Goal: Navigation & Orientation: Find specific page/section

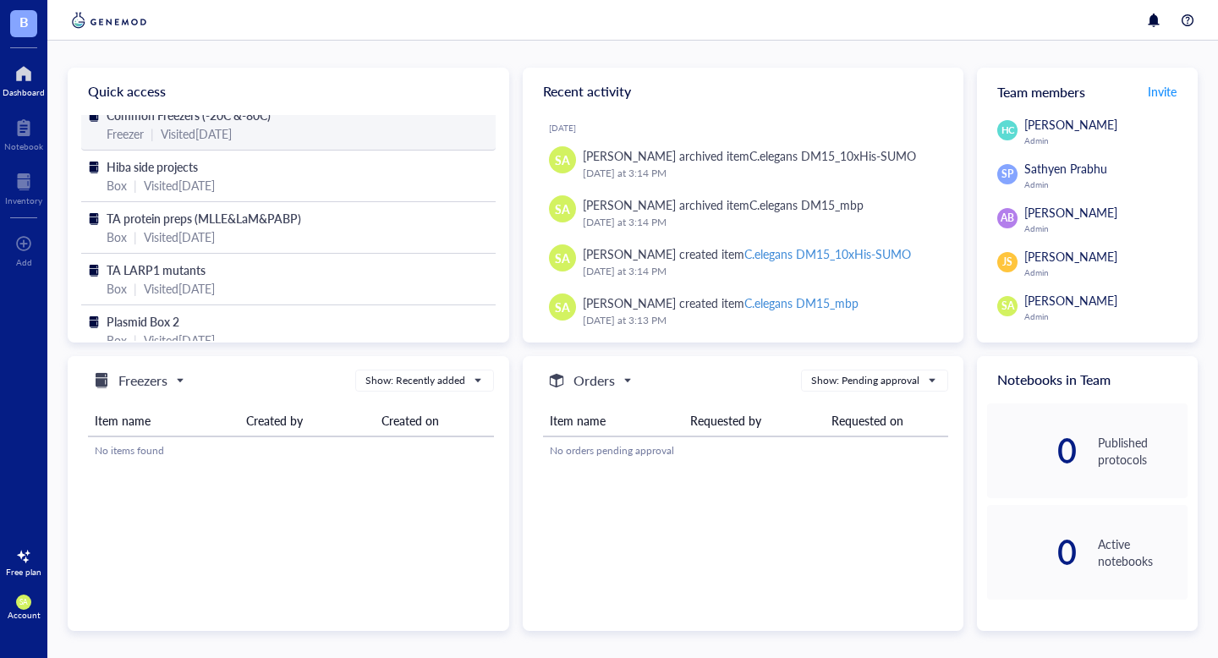
scroll to position [84, 0]
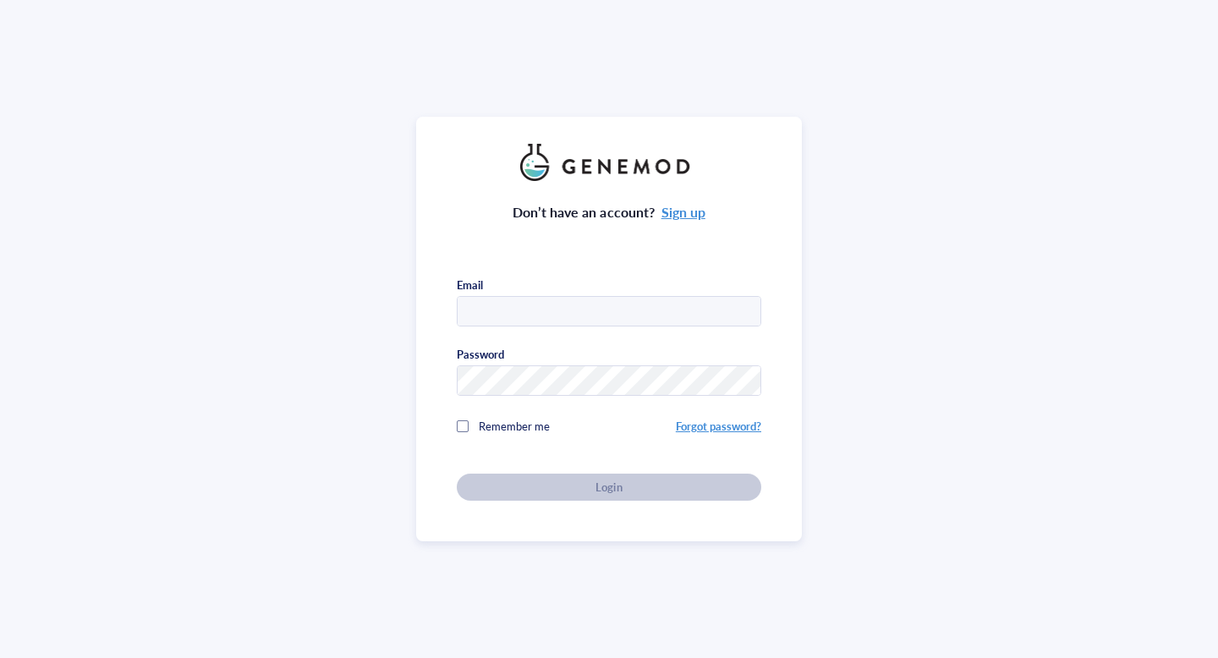
type input "[EMAIL_ADDRESS][DOMAIN_NAME]"
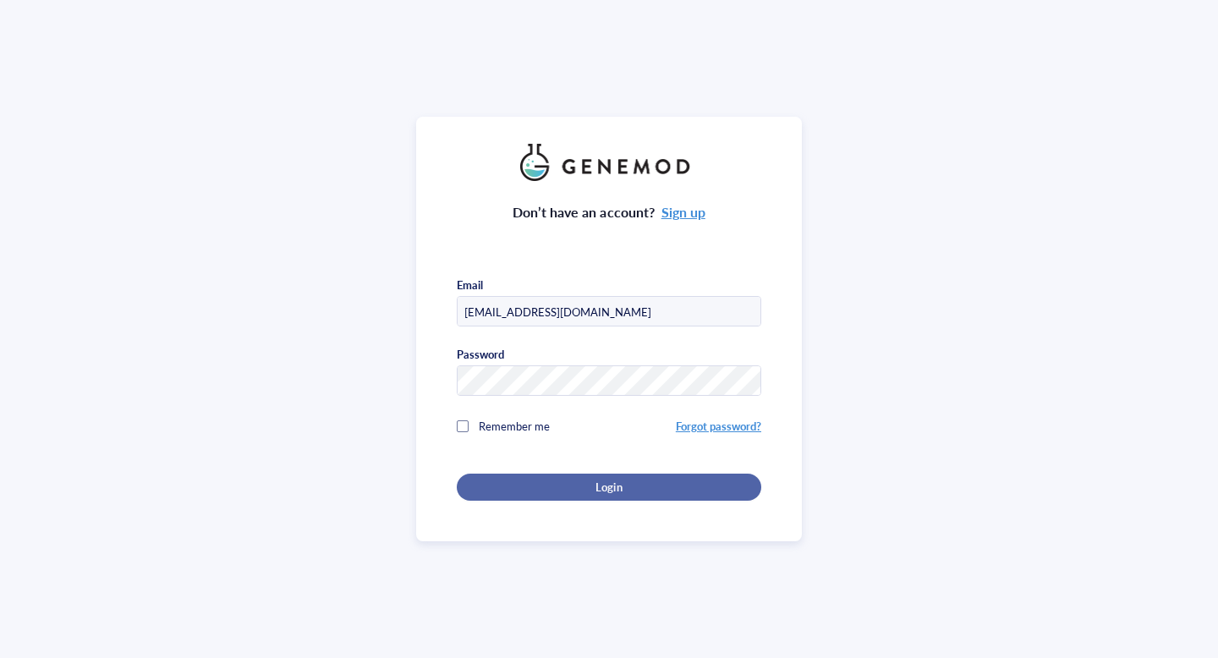
click at [648, 492] on button "Login" at bounding box center [609, 486] width 304 height 27
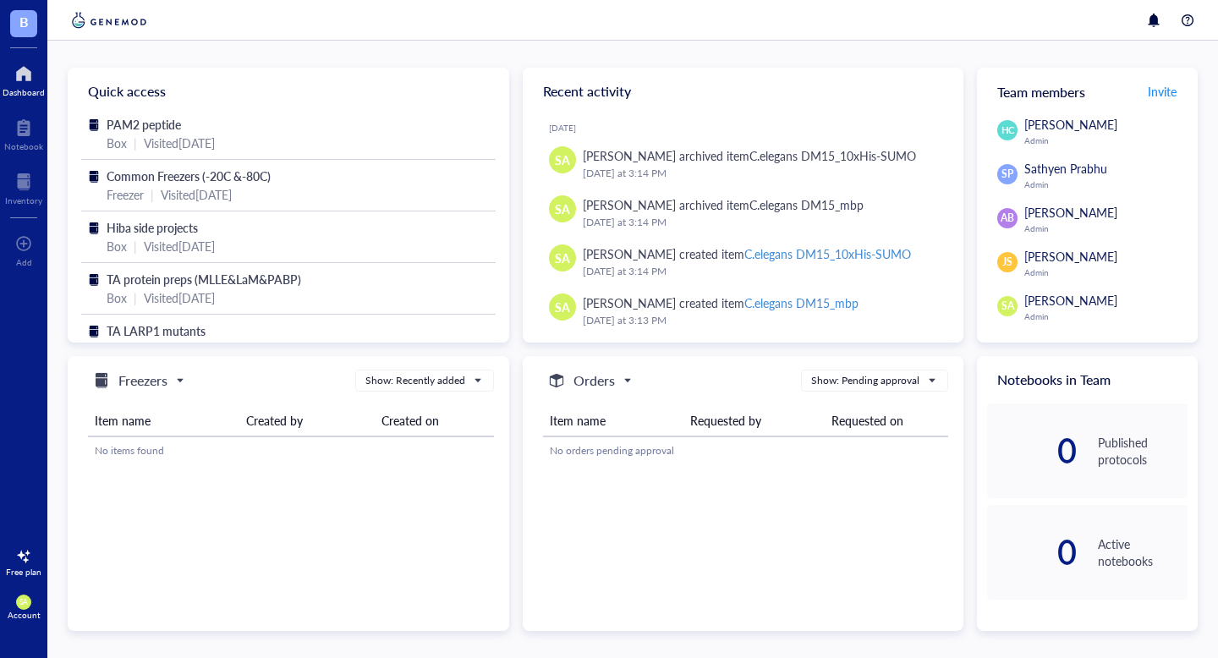
click at [33, 85] on div at bounding box center [24, 73] width 42 height 27
click at [177, 372] on span "Freezers" at bounding box center [136, 380] width 91 height 20
click at [145, 468] on h5 "Consumables" at bounding box center [152, 462] width 69 height 19
click at [156, 381] on h5 "Consumables" at bounding box center [157, 380] width 79 height 20
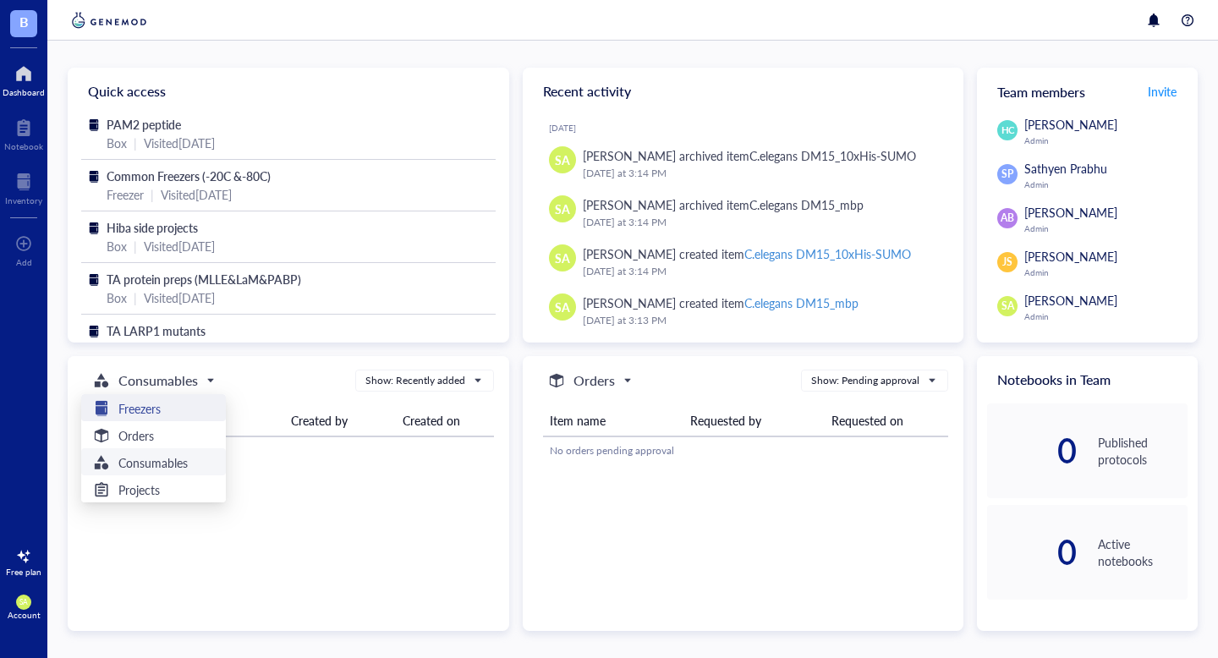
click at [142, 411] on h5 "Freezers" at bounding box center [139, 408] width 42 height 19
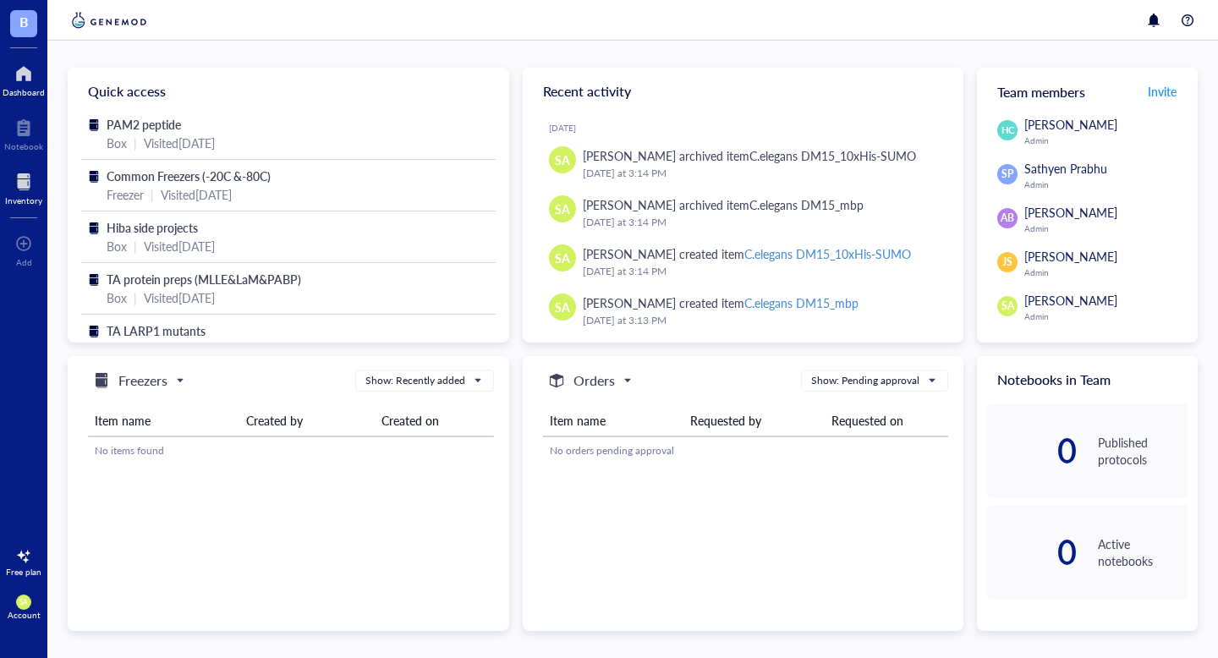
click at [26, 181] on div at bounding box center [23, 181] width 37 height 27
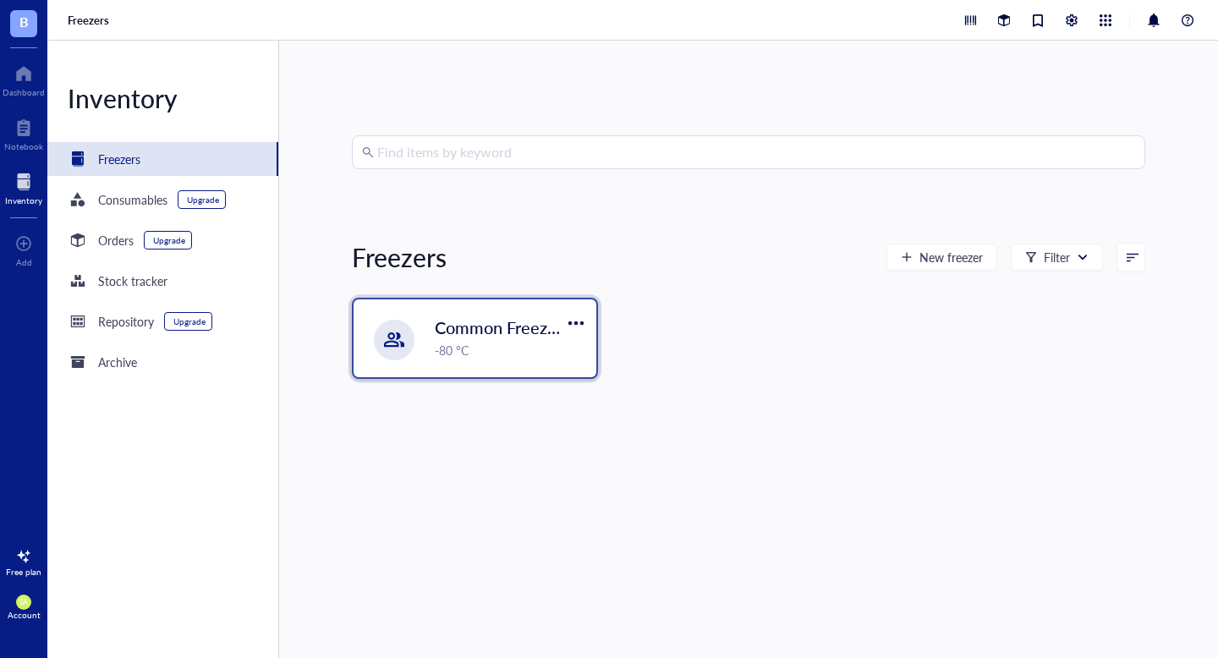
click at [512, 352] on div "-80 °C" at bounding box center [510, 350] width 151 height 19
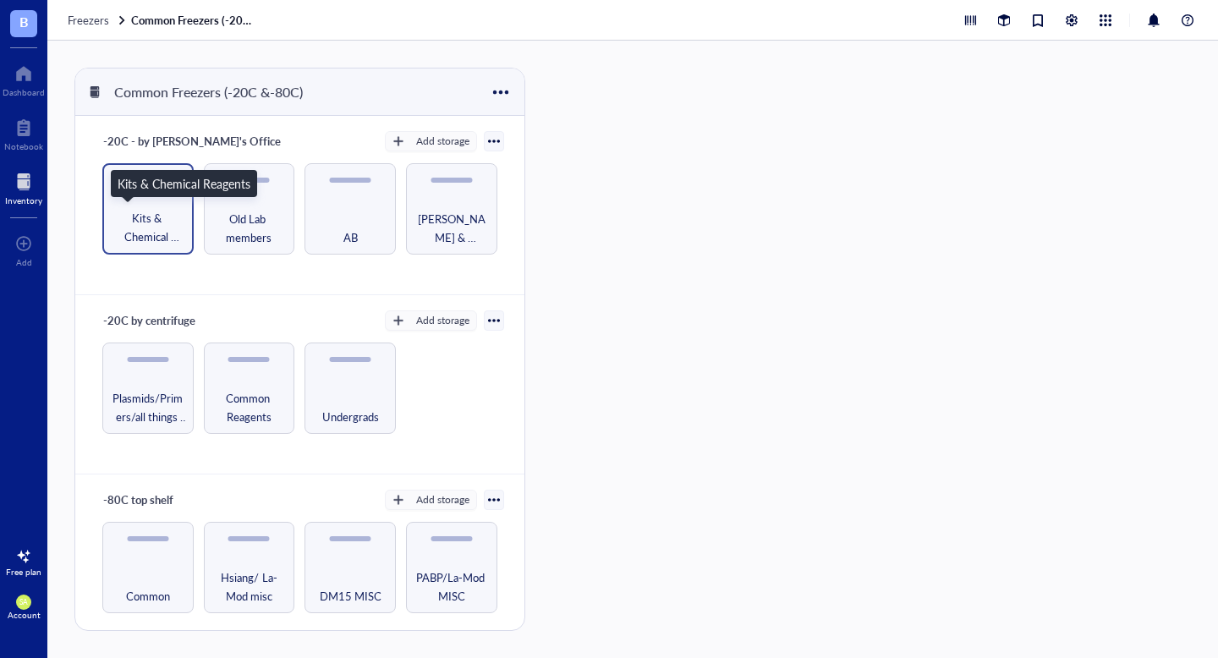
click at [142, 215] on span "Kits & Chemical Reagents" at bounding box center [148, 227] width 74 height 37
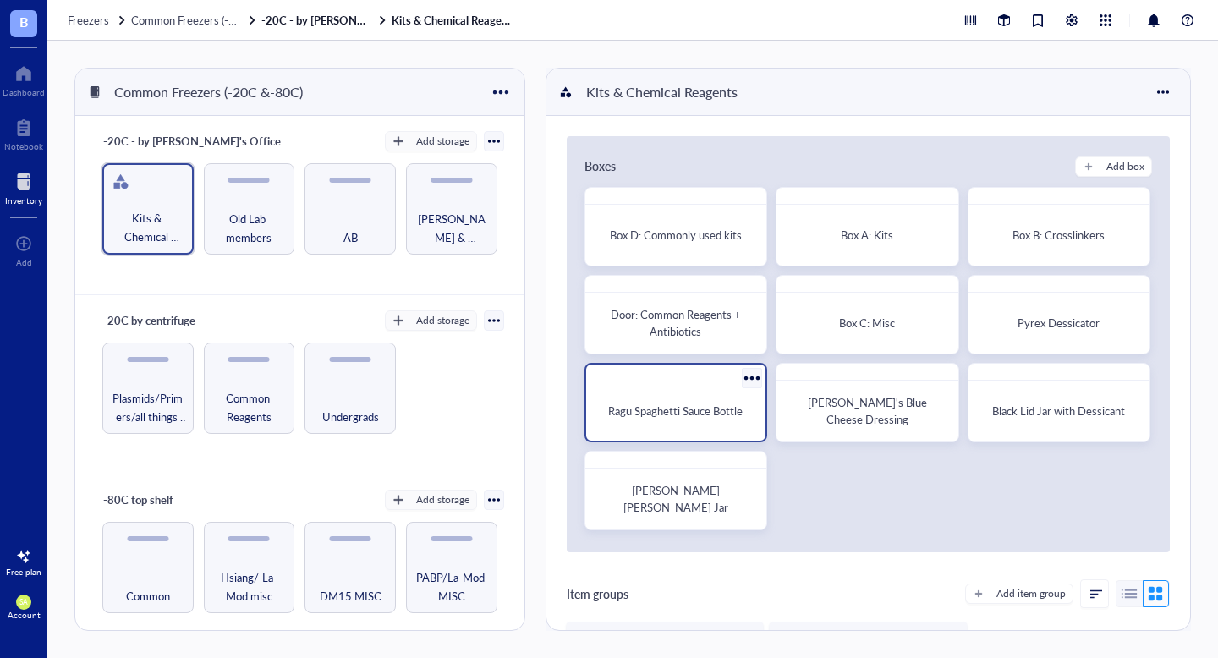
click at [620, 385] on div "Ragu Spaghetti Sauce Bottle" at bounding box center [675, 402] width 183 height 79
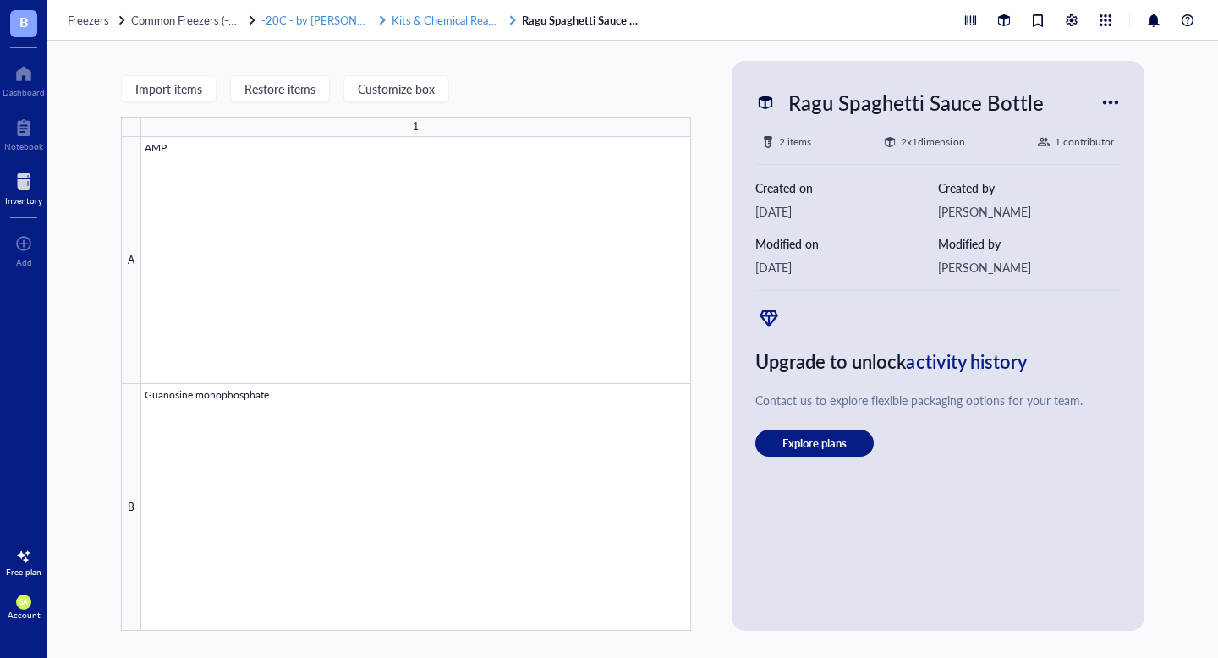
click at [417, 19] on span "Kits & Chemical Reagents" at bounding box center [452, 20] width 123 height 16
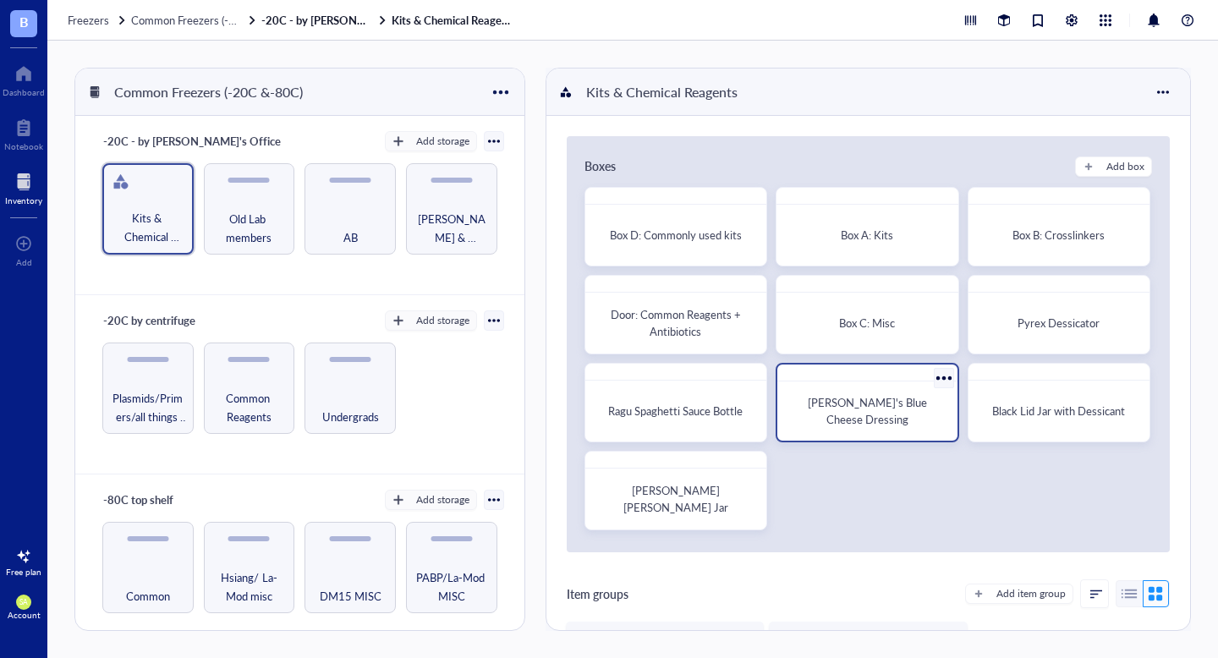
click at [868, 402] on div "Marie's Blue Cheese Dressing" at bounding box center [867, 411] width 152 height 34
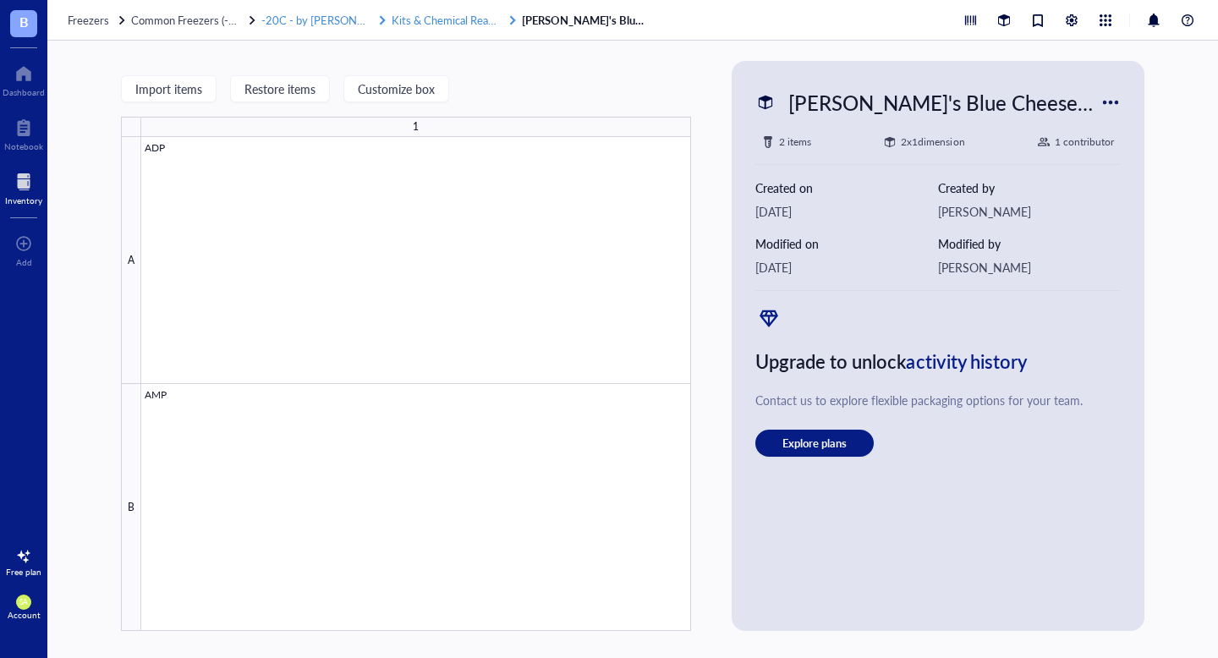
click at [440, 26] on span "Kits & Chemical Reagents" at bounding box center [452, 20] width 123 height 16
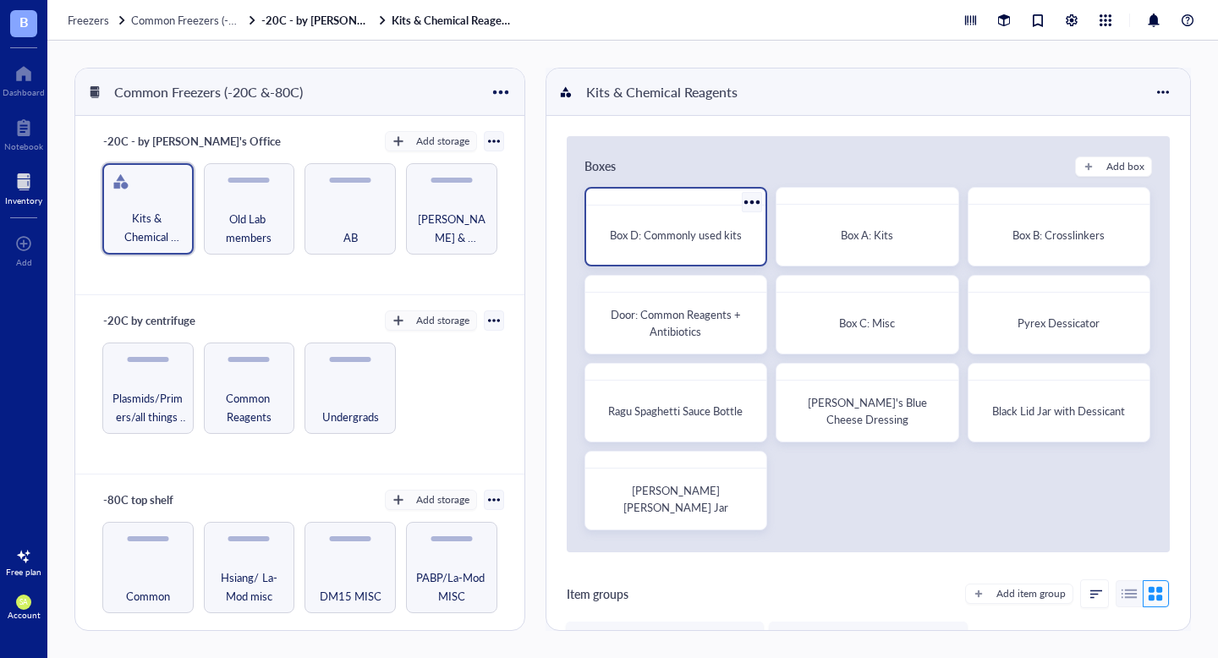
click at [662, 227] on span "Box D: Commonly used kits" at bounding box center [676, 235] width 132 height 16
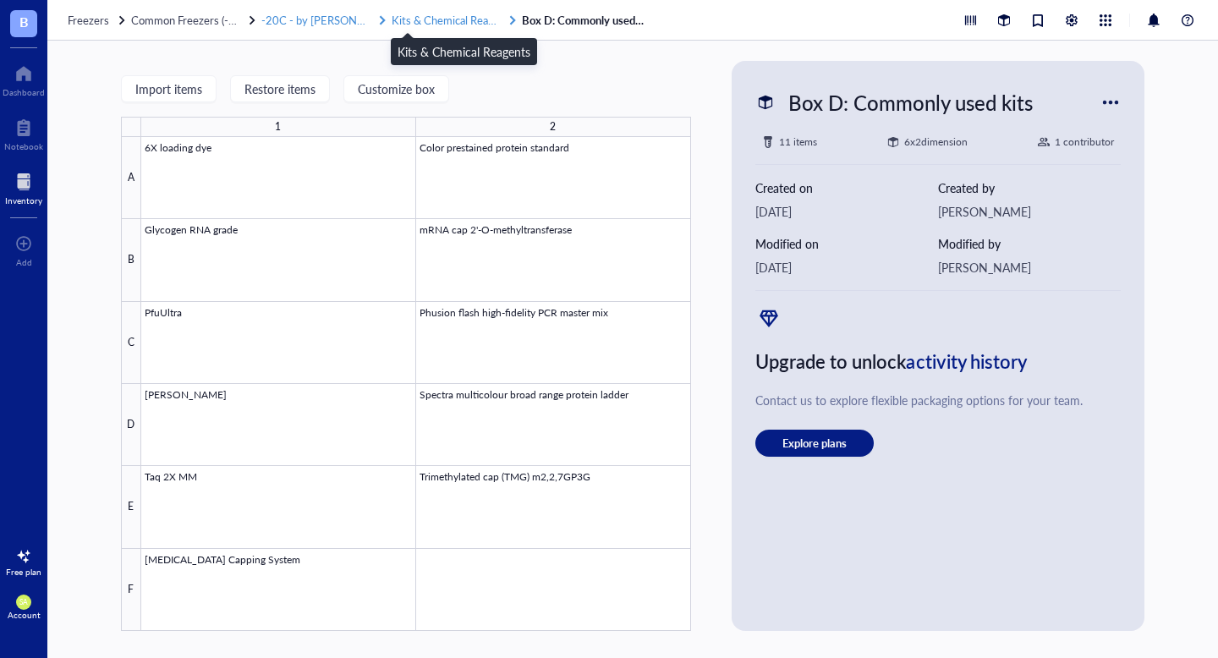
click at [455, 19] on span "Kits & Chemical Reagents" at bounding box center [452, 20] width 123 height 16
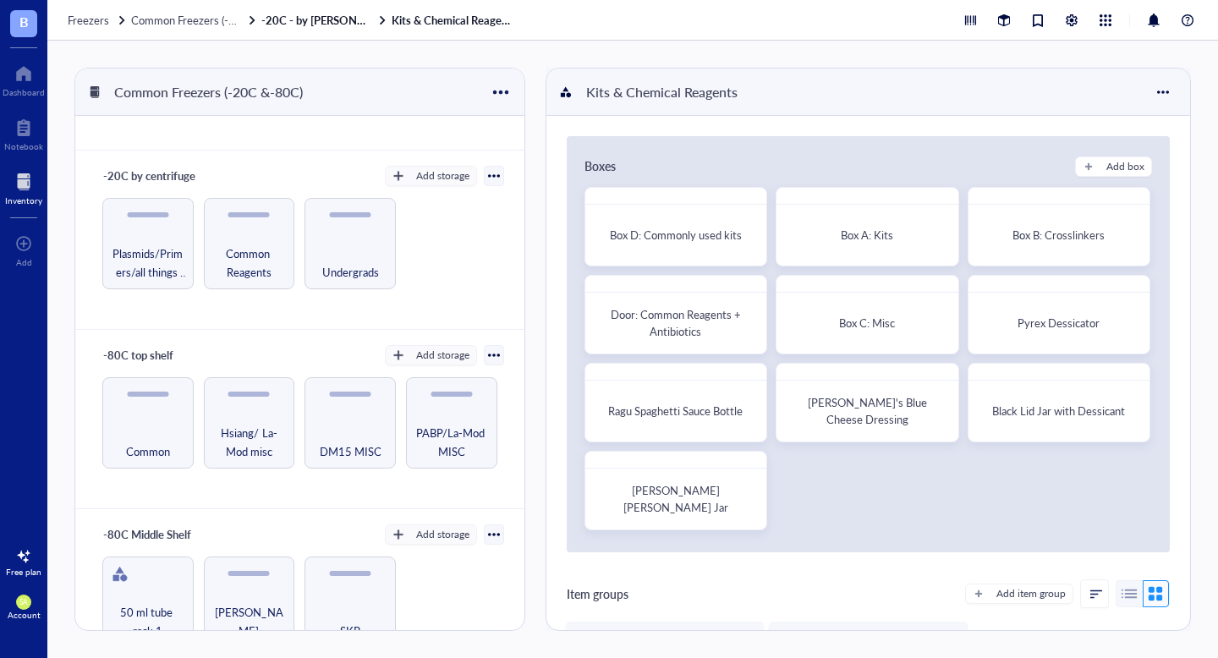
scroll to position [167, 0]
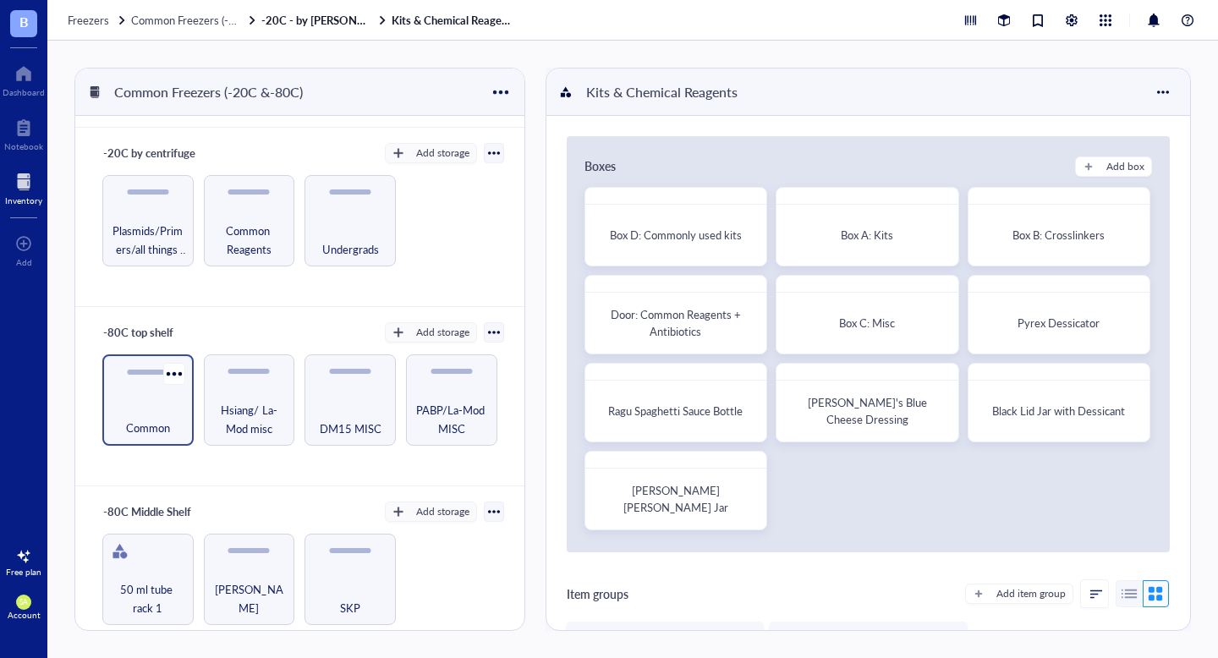
click at [153, 394] on div "Common" at bounding box center [147, 399] width 91 height 91
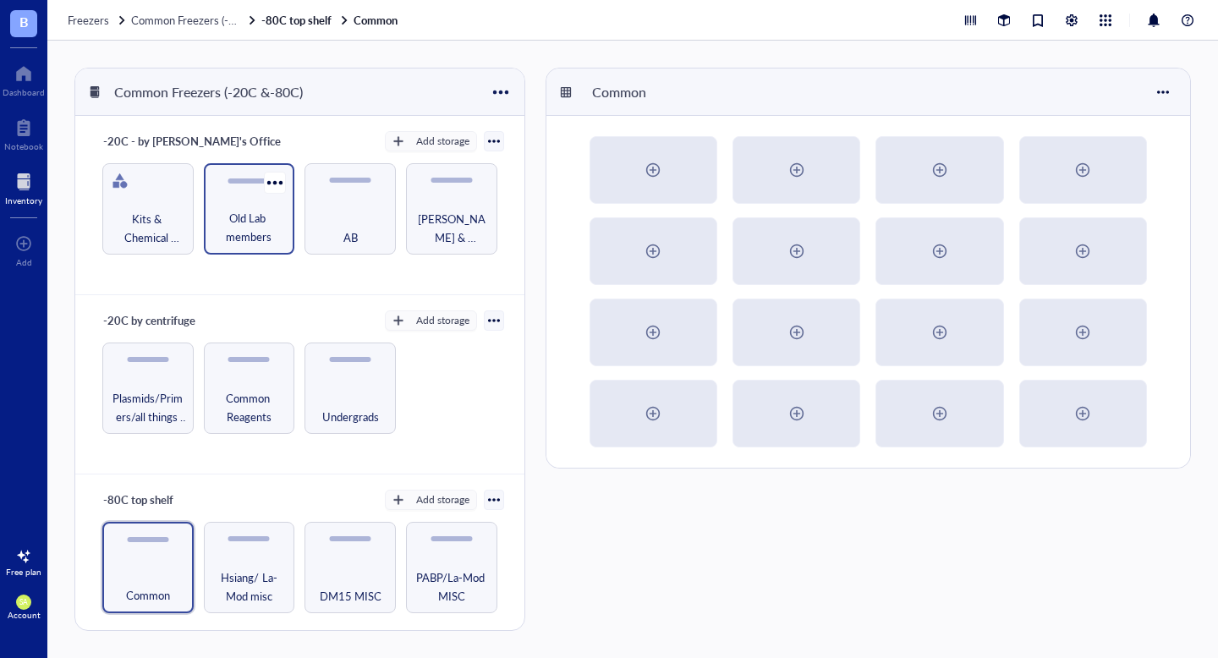
click at [268, 205] on div "Old Lab members" at bounding box center [249, 208] width 91 height 91
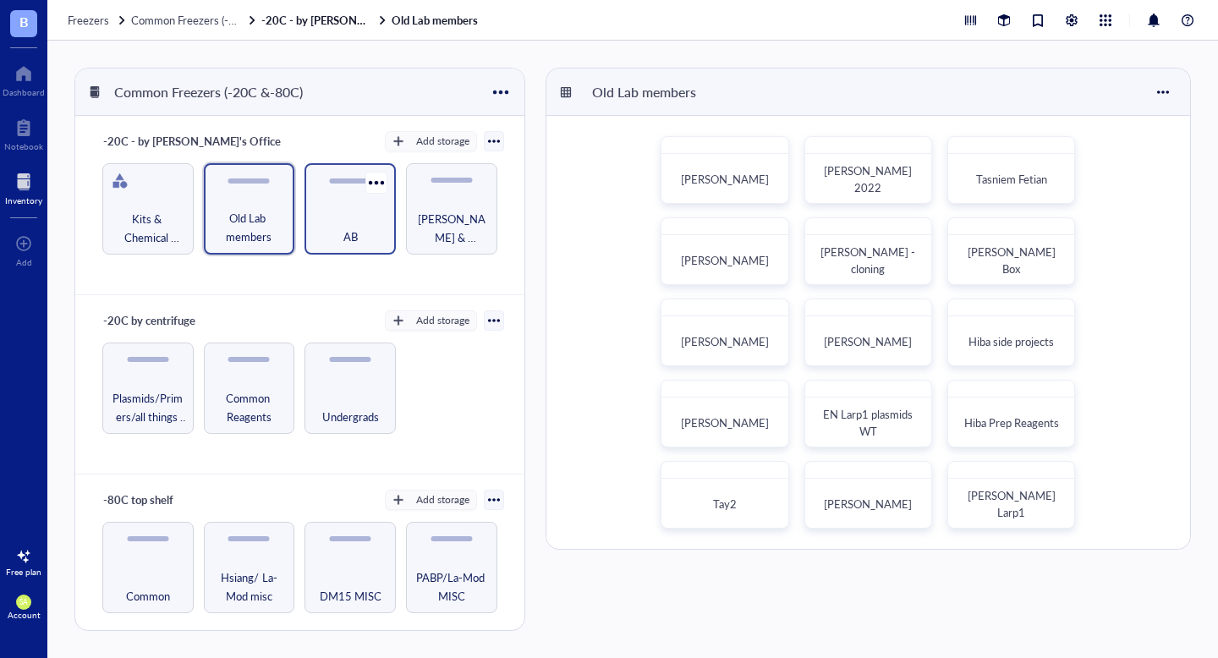
click at [335, 227] on div "AB" at bounding box center [350, 227] width 74 height 37
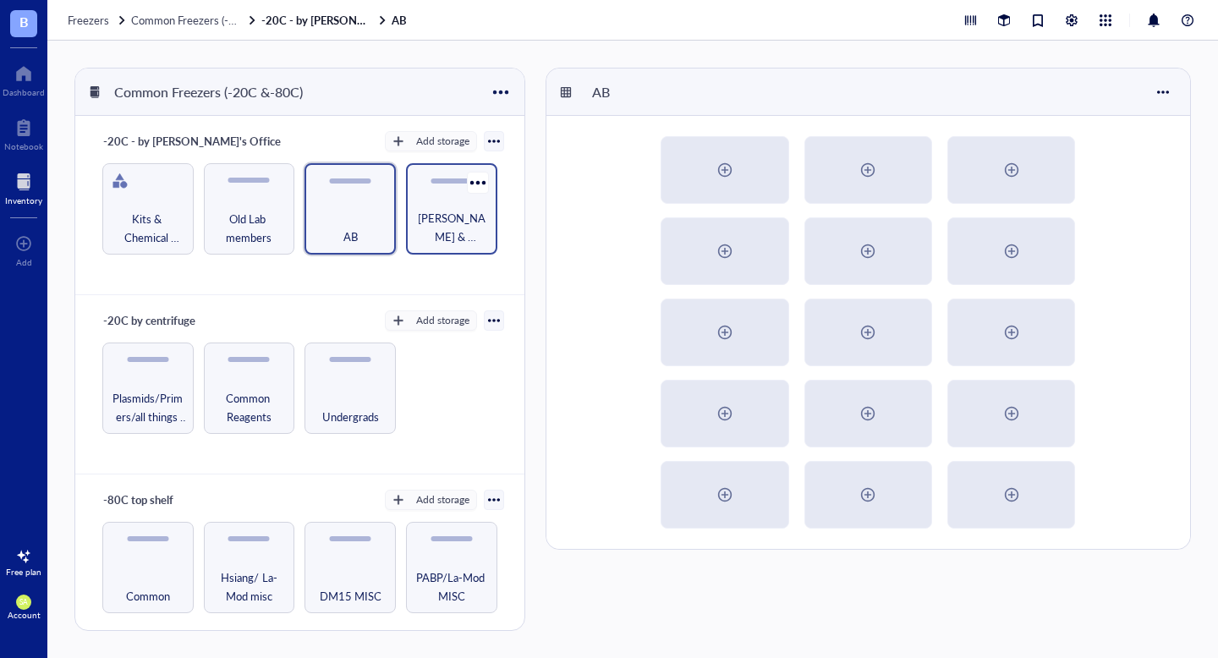
click at [431, 226] on span "[PERSON_NAME] & [PERSON_NAME]" at bounding box center [451, 227] width 74 height 37
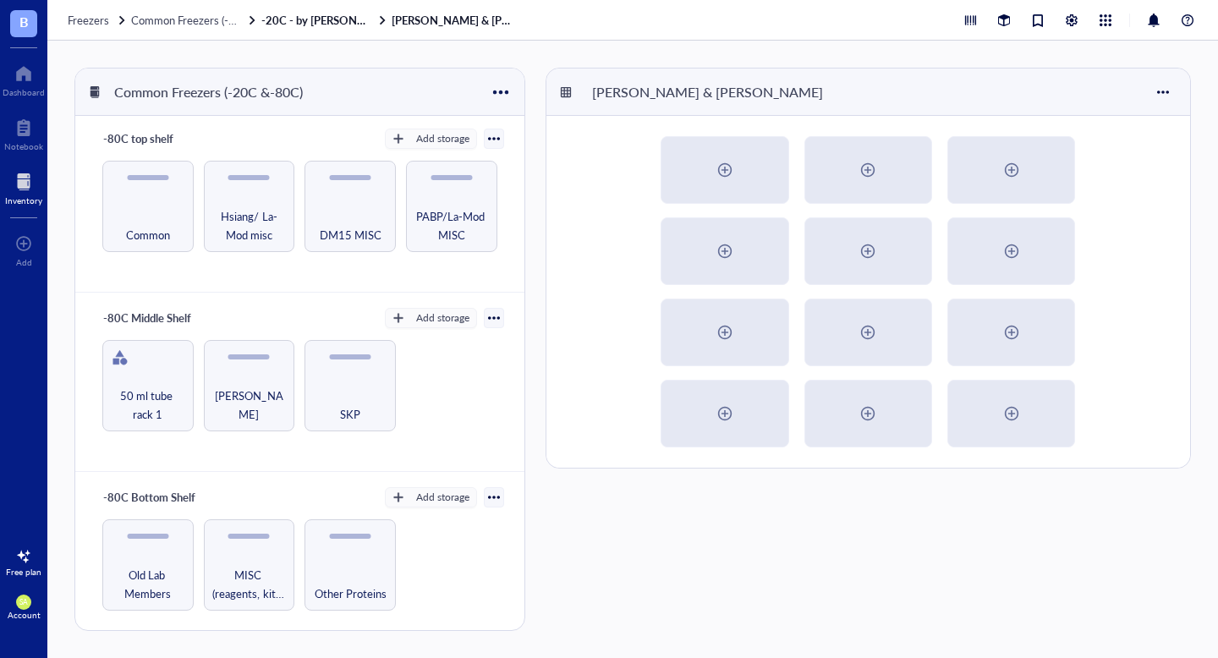
scroll to position [369, 0]
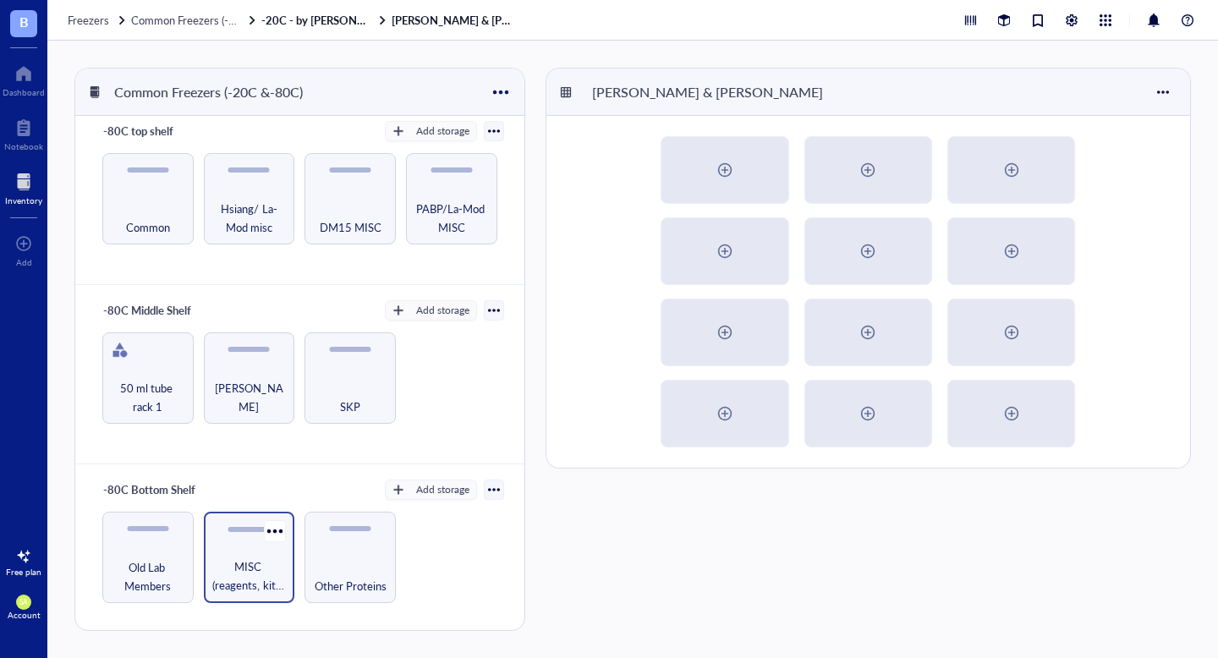
click at [258, 557] on span "MISC (reagents, kits, glycerol stocks, other)" at bounding box center [249, 575] width 74 height 37
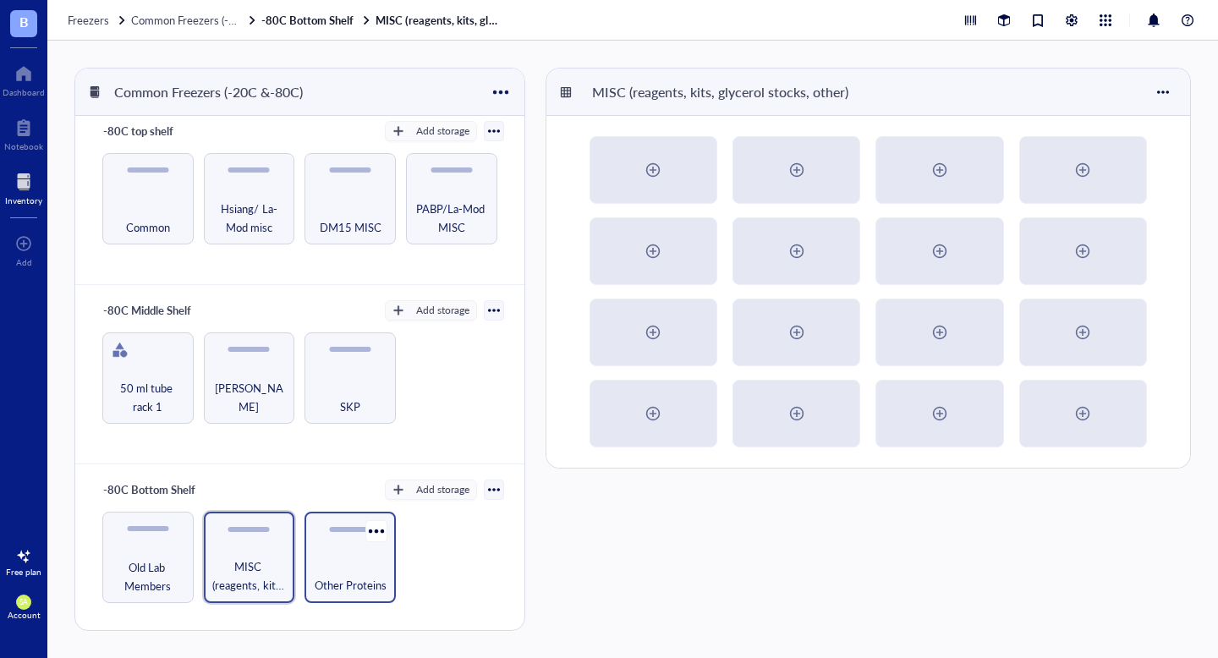
click at [350, 558] on div "Other Proteins" at bounding box center [350, 575] width 74 height 37
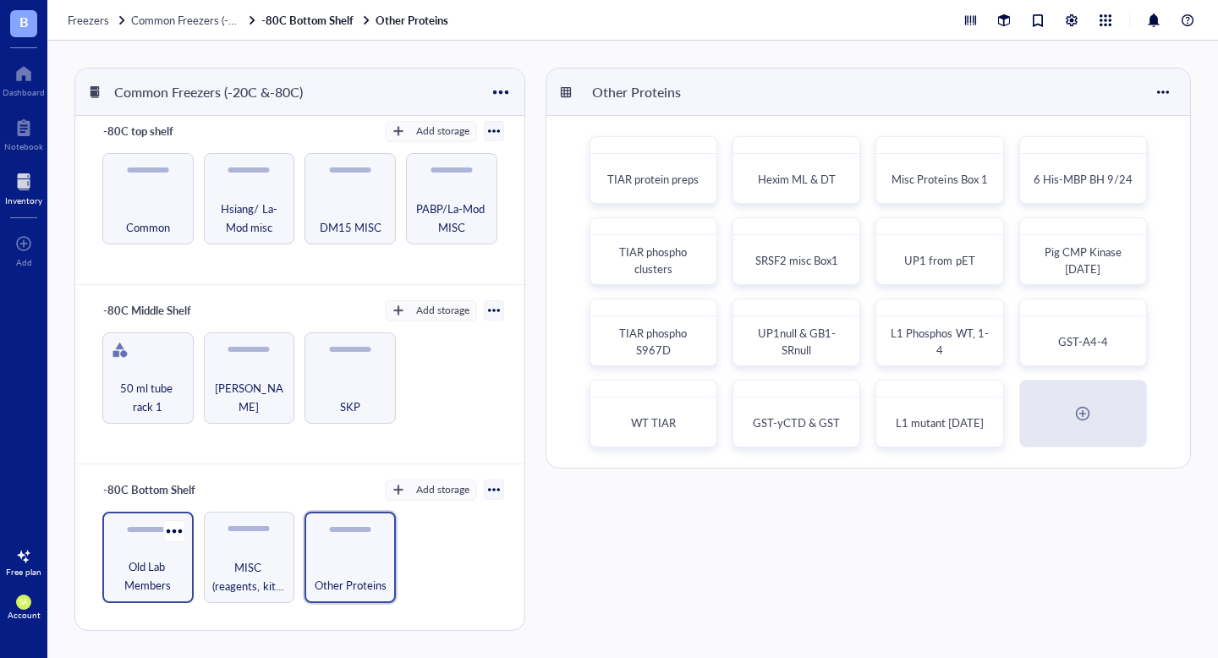
click at [145, 561] on span "Old Lab Members" at bounding box center [148, 575] width 74 height 37
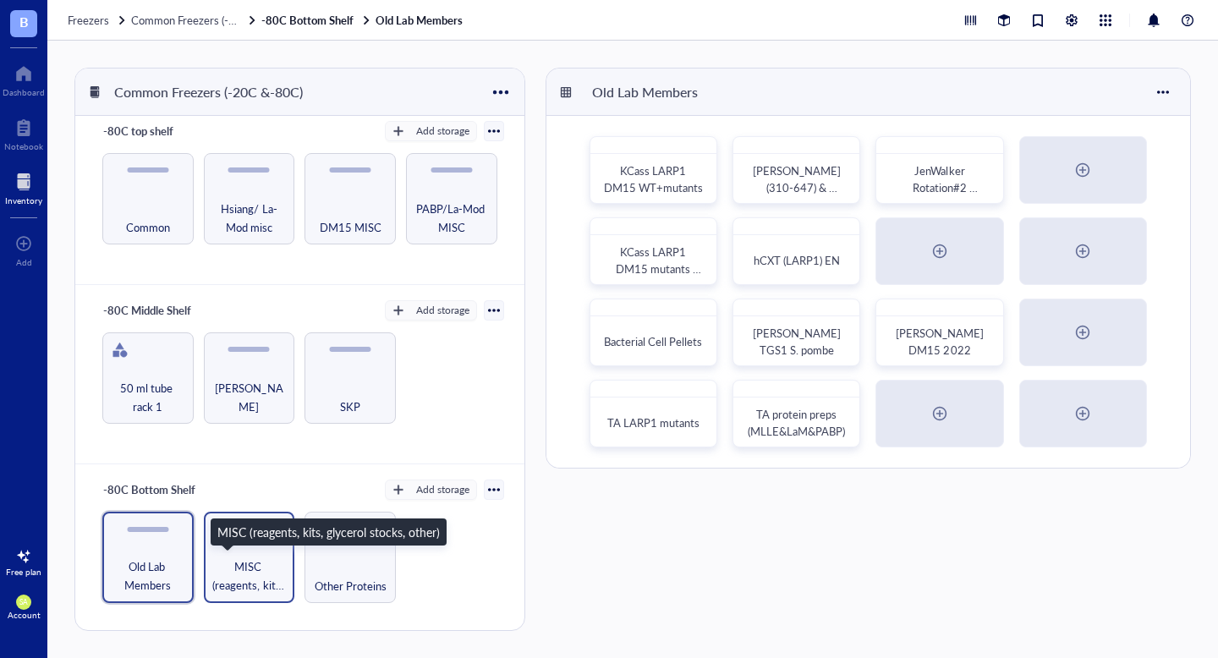
click at [236, 557] on span "MISC (reagents, kits, glycerol stocks, other)" at bounding box center [249, 575] width 74 height 37
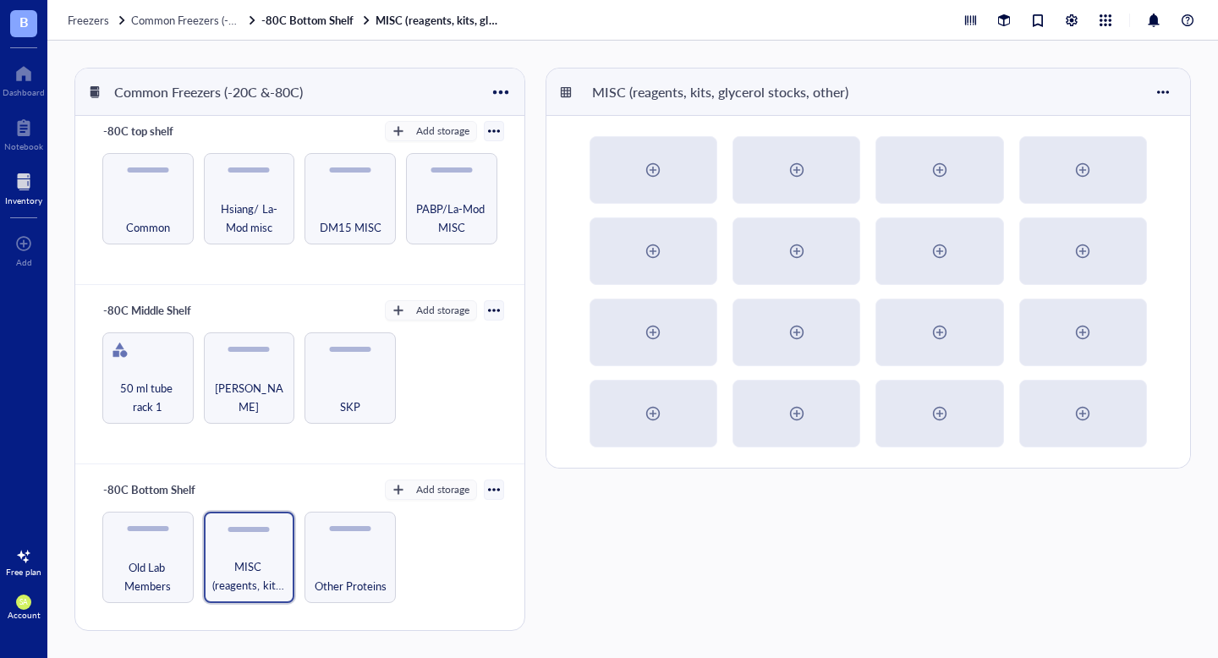
click at [657, 586] on div "MISC (reagents, kits, glycerol stocks, other)" at bounding box center [867, 349] width 645 height 563
click at [238, 581] on span "MISC (reagents, kits, glycerol stocks, other)" at bounding box center [249, 575] width 74 height 37
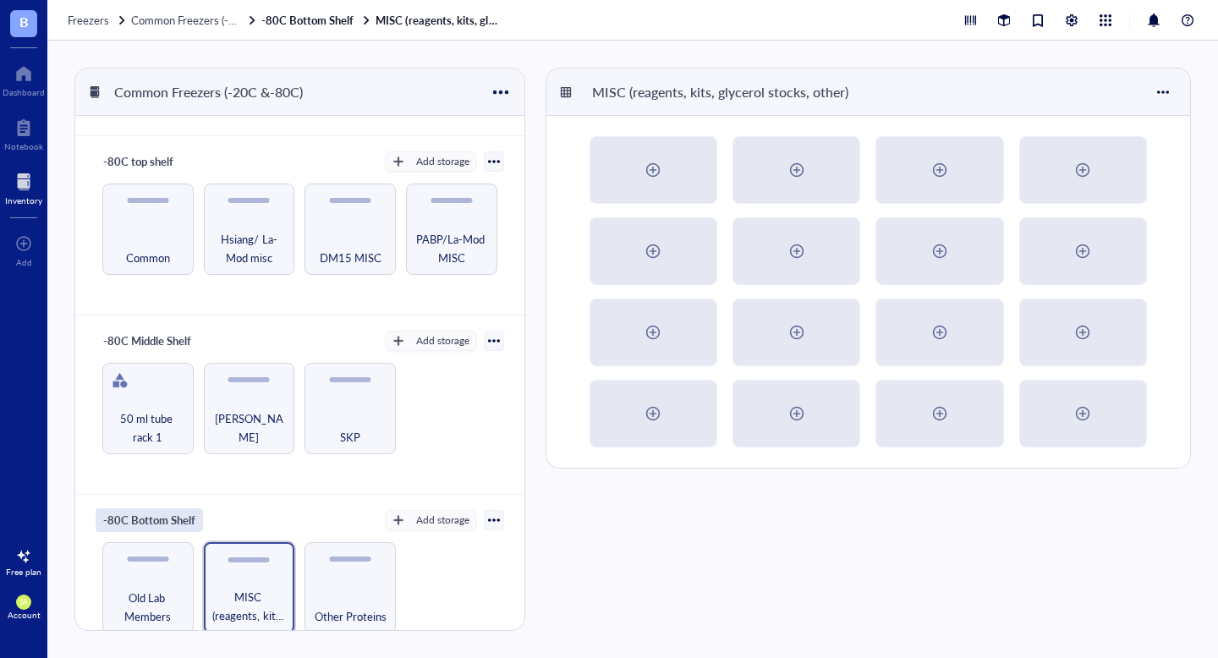
scroll to position [369, 0]
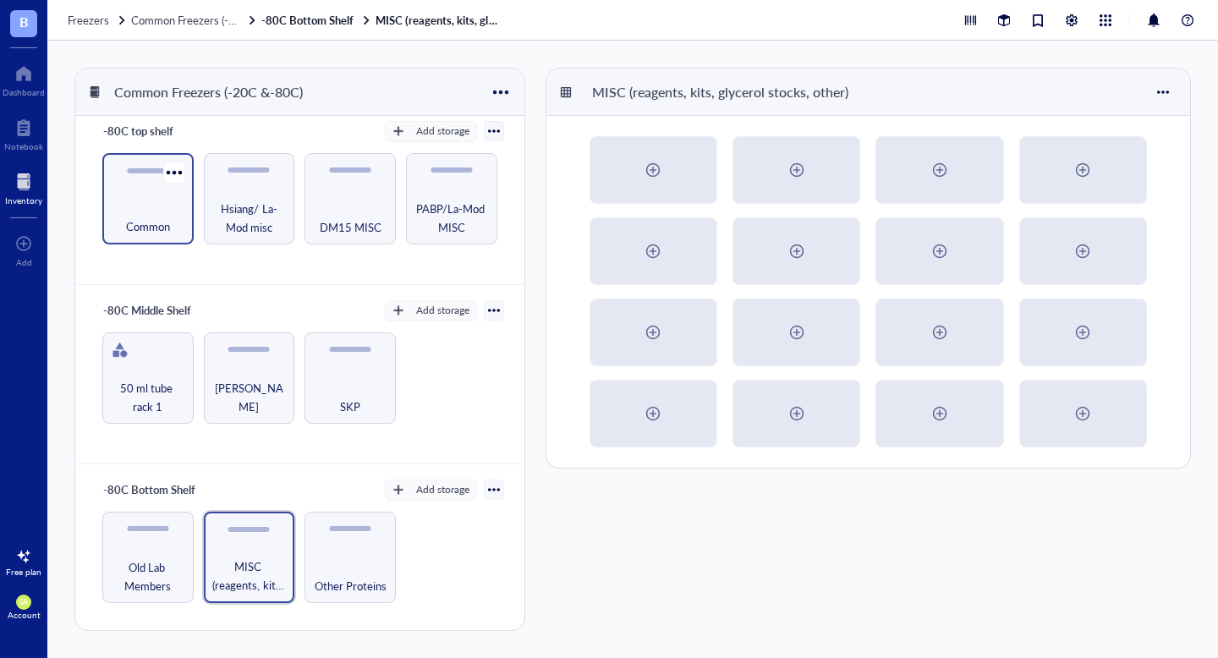
click at [161, 220] on span "Common" at bounding box center [148, 226] width 44 height 19
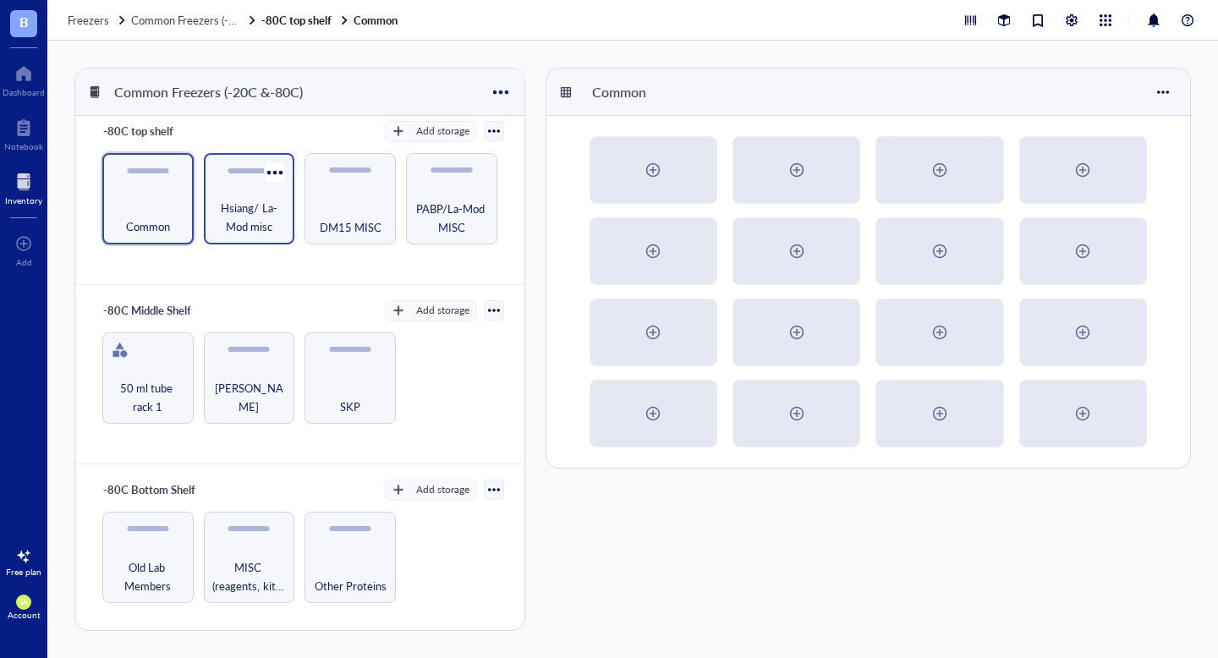
click at [265, 230] on span "Hsiang/ La-Mod misc" at bounding box center [249, 217] width 74 height 37
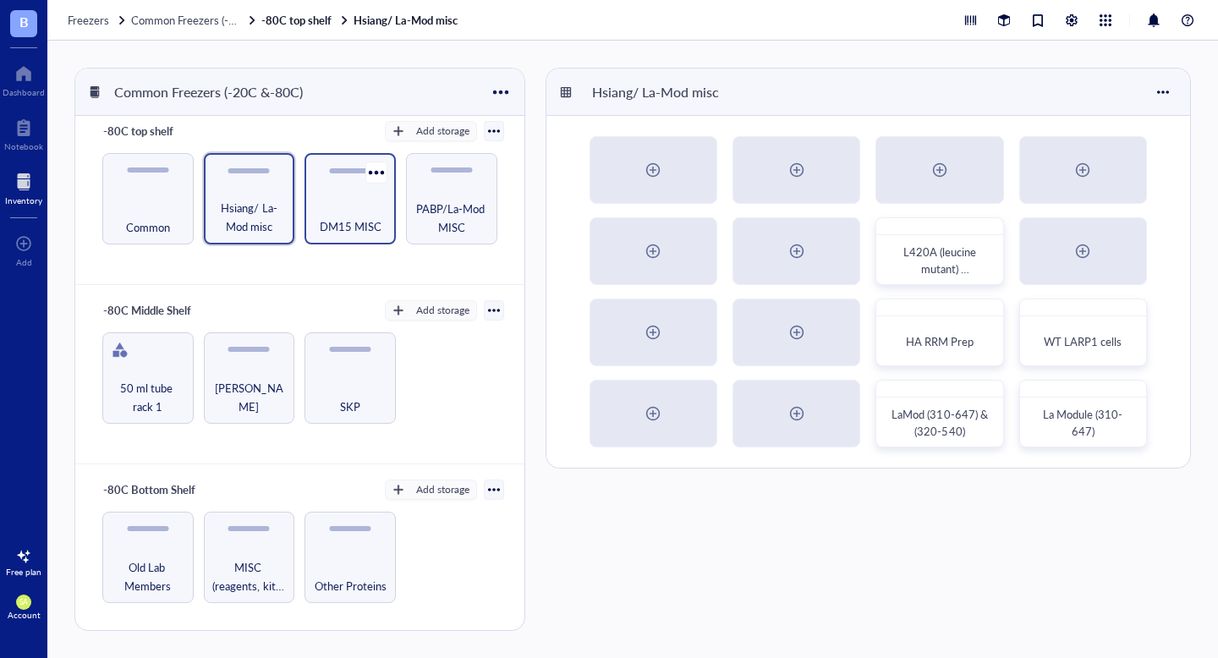
click at [348, 230] on span "DM15 MISC" at bounding box center [351, 226] width 62 height 19
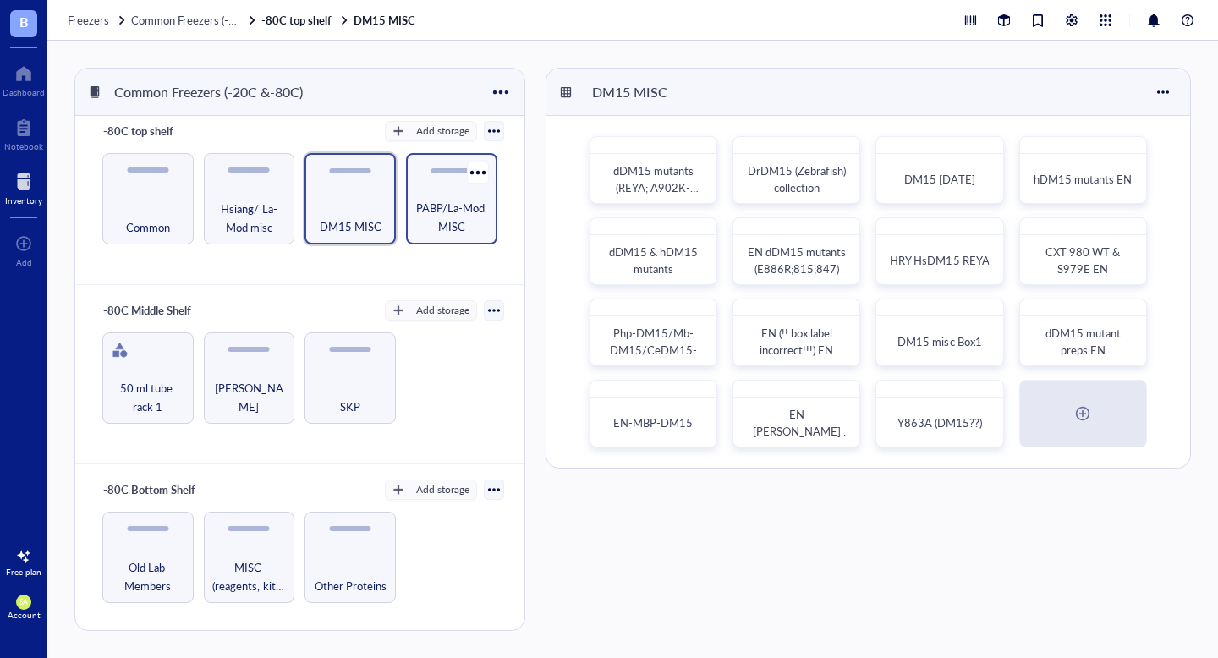
click at [428, 222] on span "PABP/La-Mod MISC" at bounding box center [451, 217] width 74 height 37
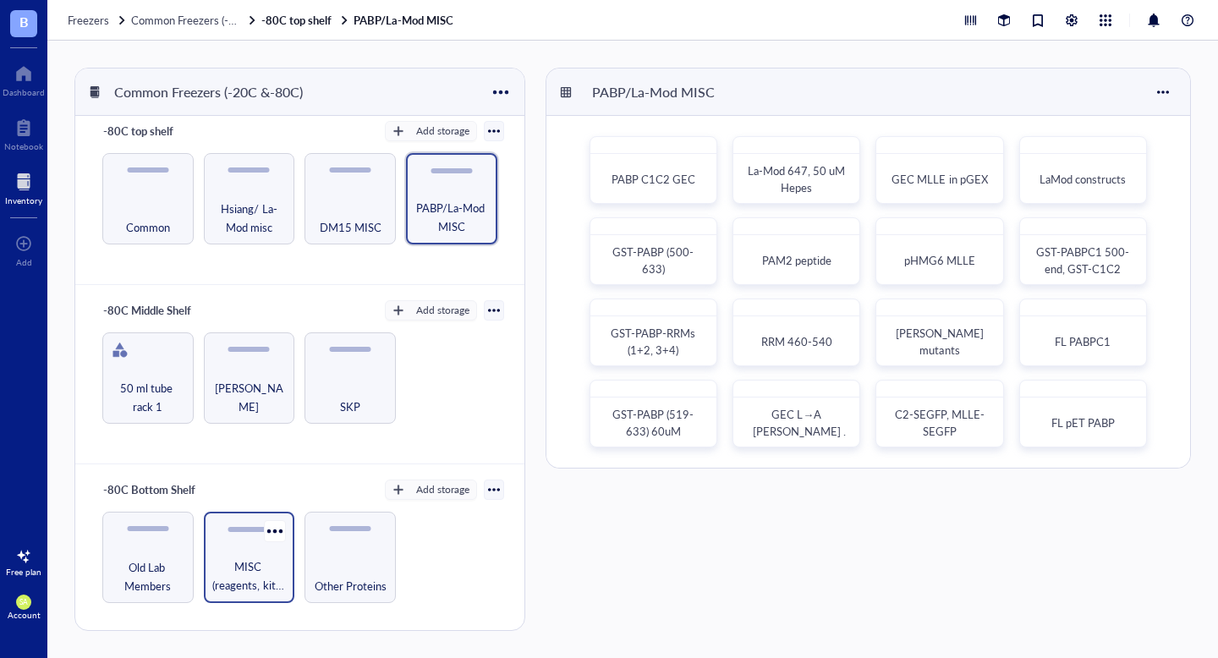
click at [252, 519] on div "MISC (reagents, kits, glycerol stocks, other)" at bounding box center [249, 557] width 91 height 91
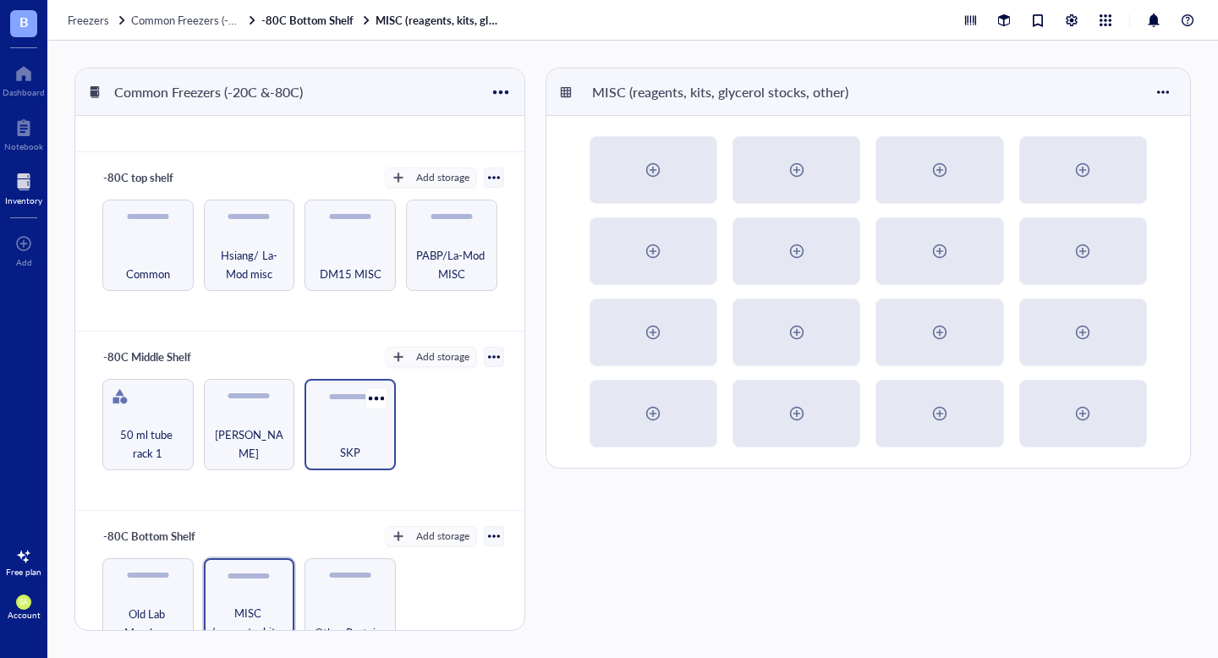
scroll to position [369, 0]
